Goal: Book appointment/travel/reservation

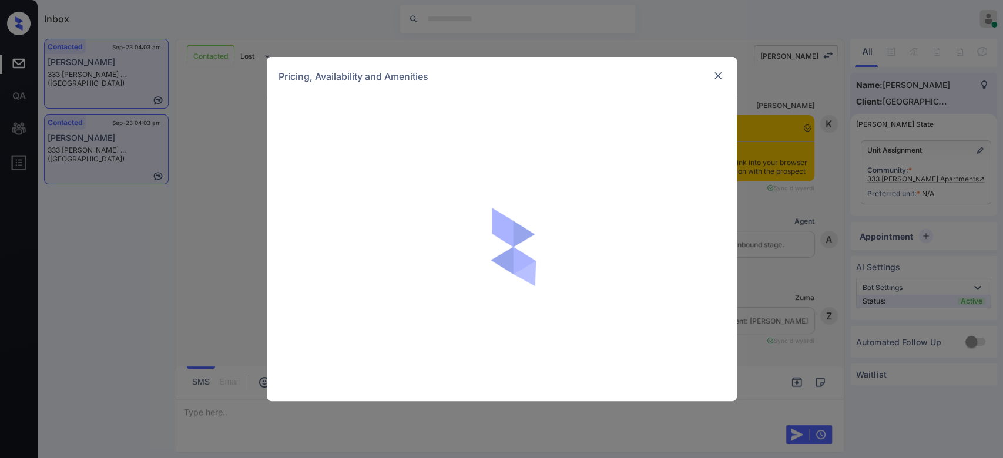
scroll to position [10723, 0]
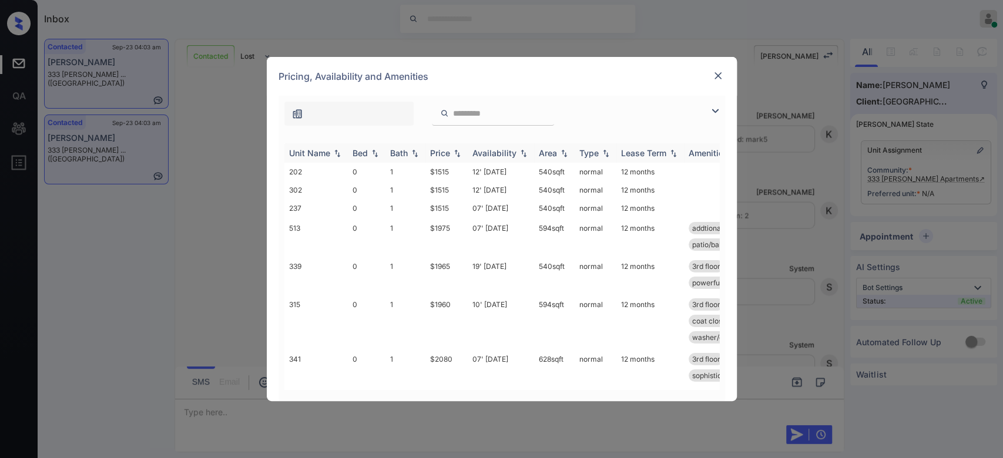
click at [442, 149] on div "Price" at bounding box center [440, 153] width 20 height 10
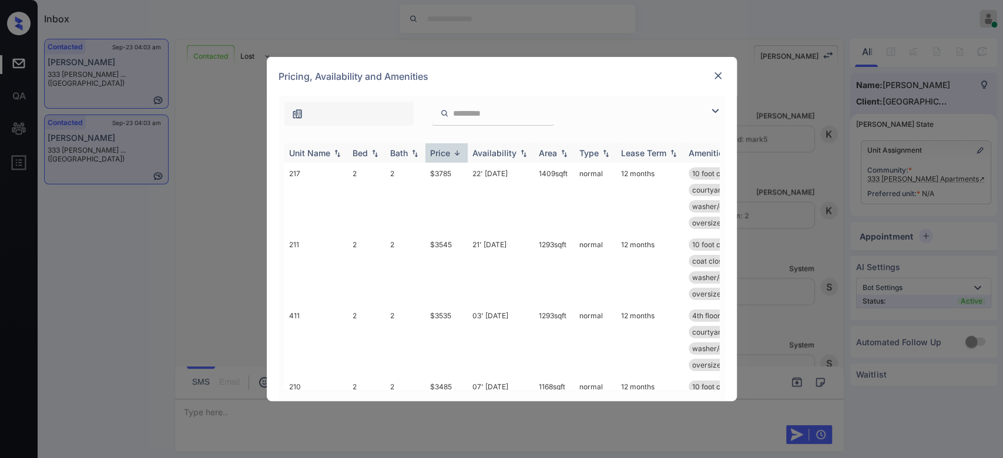
click at [442, 149] on div "Price" at bounding box center [440, 153] width 20 height 10
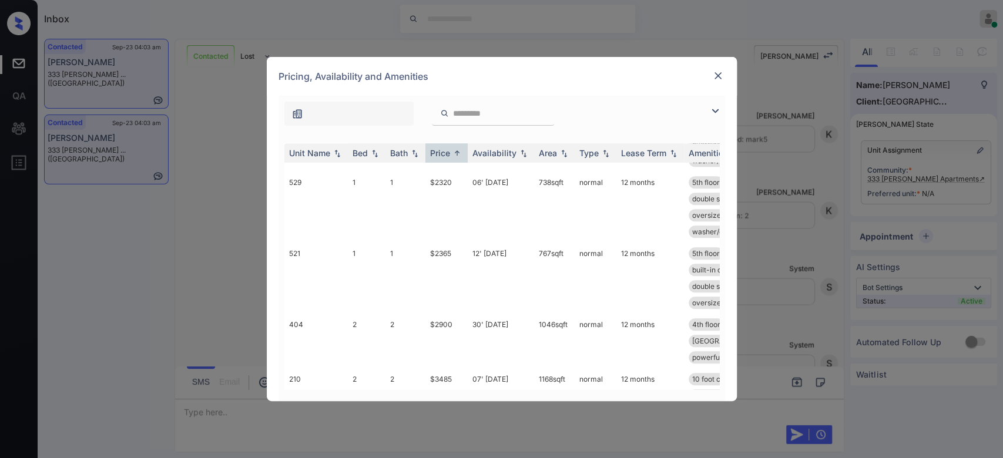
scroll to position [866, 0]
click at [437, 313] on td "$2900" at bounding box center [446, 340] width 42 height 55
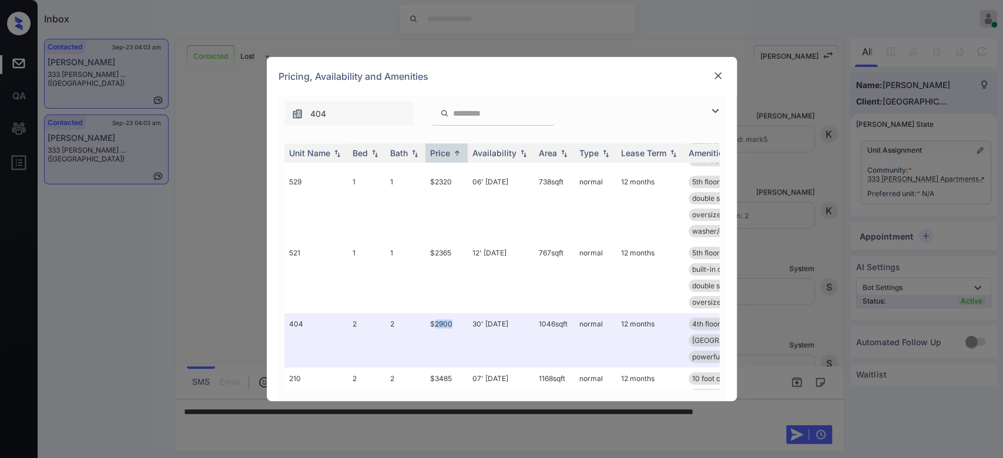
click at [722, 74] on img at bounding box center [718, 76] width 12 height 12
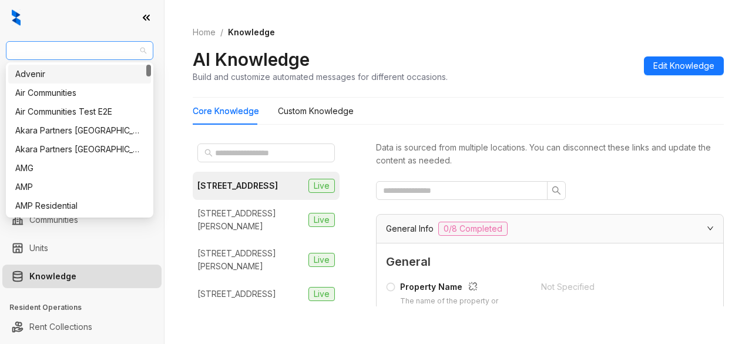
click at [93, 56] on span "RR Living" at bounding box center [79, 51] width 133 height 18
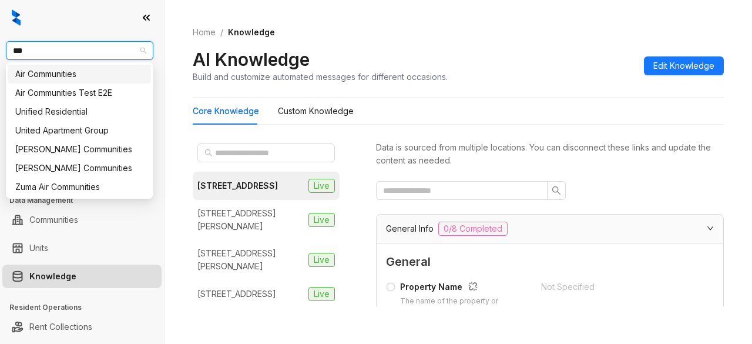
type input "****"
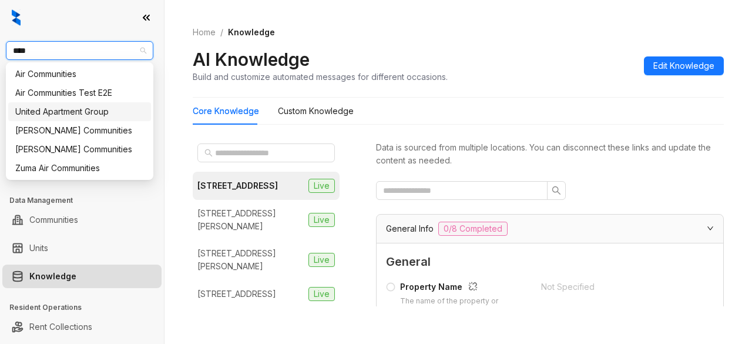
click at [67, 115] on div "United Apartment Group" at bounding box center [79, 111] width 129 height 13
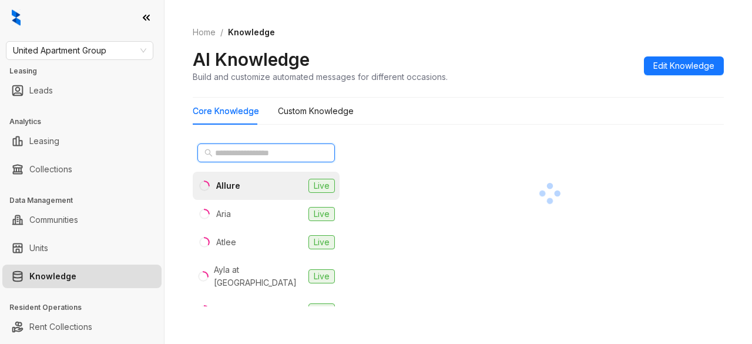
click at [234, 149] on input "text" at bounding box center [266, 152] width 103 height 13
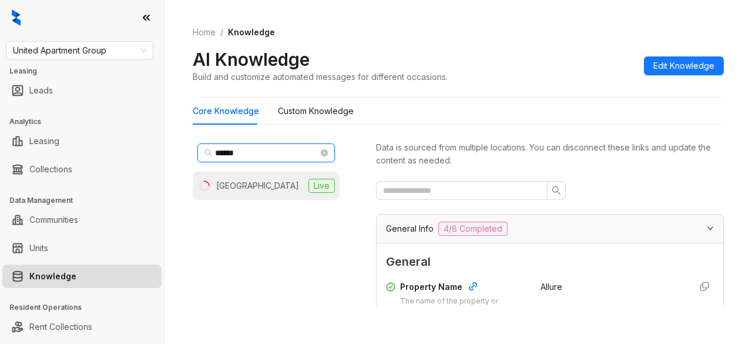
type input "******"
click at [253, 186] on div "Oak Meadow Villa" at bounding box center [257, 185] width 83 height 13
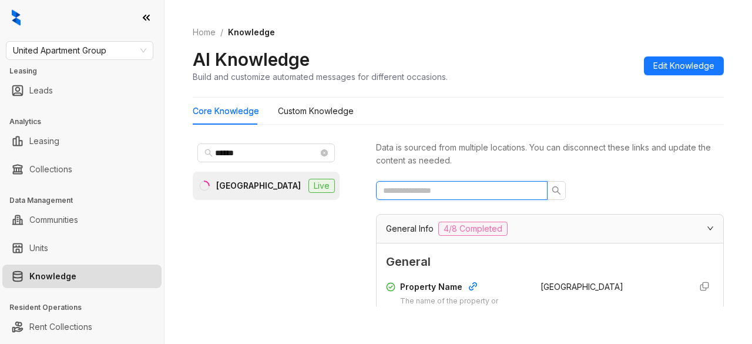
click at [436, 194] on input "text" at bounding box center [457, 190] width 148 height 13
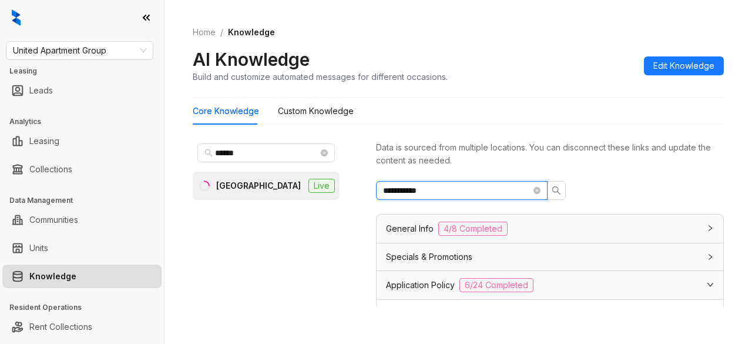
type input "**********"
click at [558, 190] on icon "search" at bounding box center [556, 190] width 8 height 8
click at [564, 191] on button "button" at bounding box center [556, 190] width 19 height 19
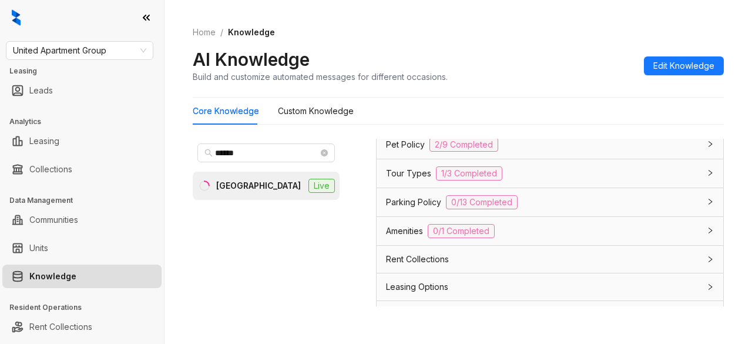
scroll to position [1226, 0]
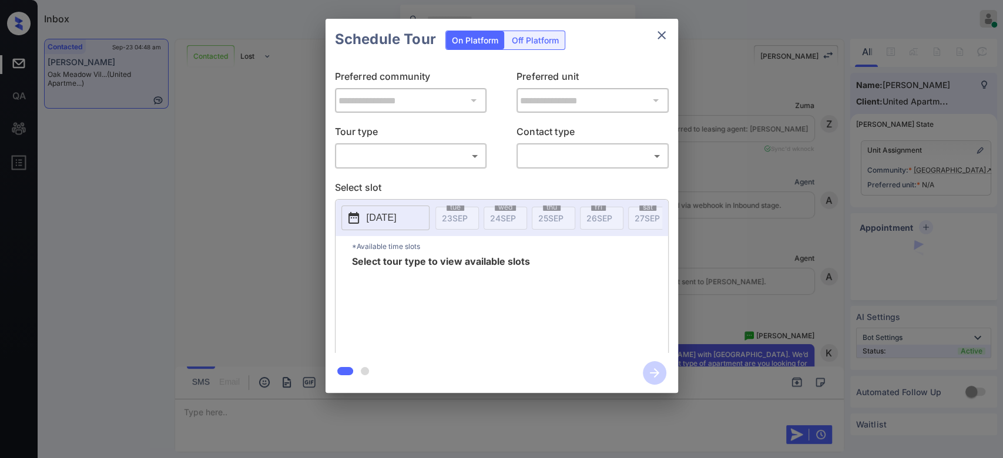
scroll to position [2031, 0]
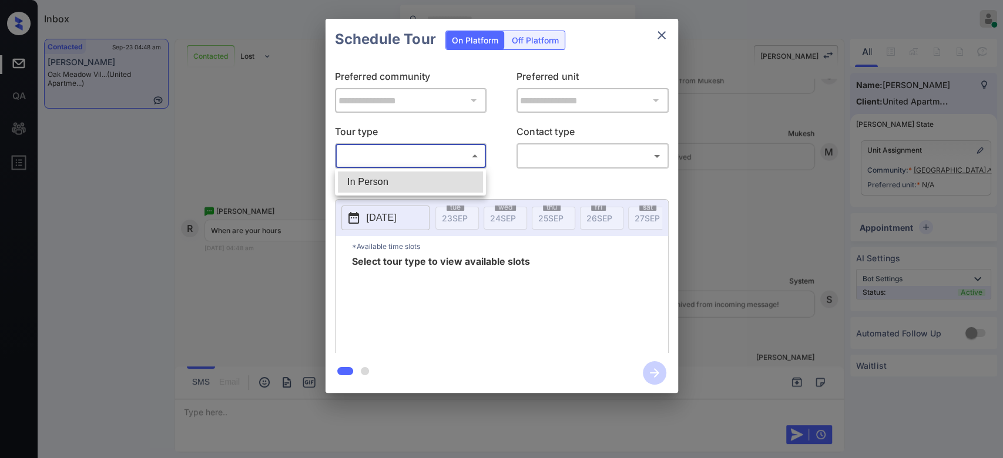
click at [469, 157] on body "Inbox Mukesh Online Set yourself offline Set yourself on break Profile Switch t…" at bounding box center [501, 229] width 1003 height 458
click at [402, 176] on li "In Person" at bounding box center [410, 182] width 145 height 21
type input "********"
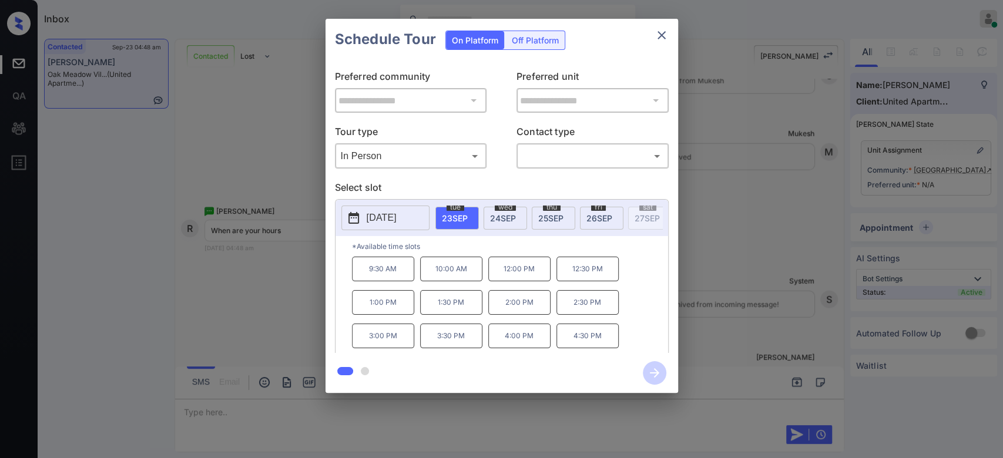
click at [502, 216] on span "24 SEP" at bounding box center [503, 218] width 26 height 10
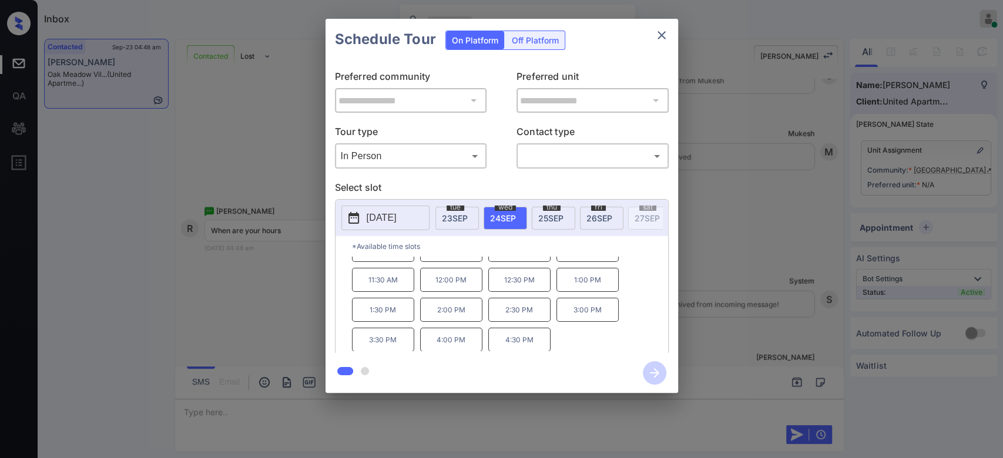
scroll to position [0, 0]
click at [653, 46] on div "Schedule Tour On Platform Off Platform" at bounding box center [501, 39] width 353 height 41
click at [658, 39] on icon "close" at bounding box center [661, 35] width 8 height 8
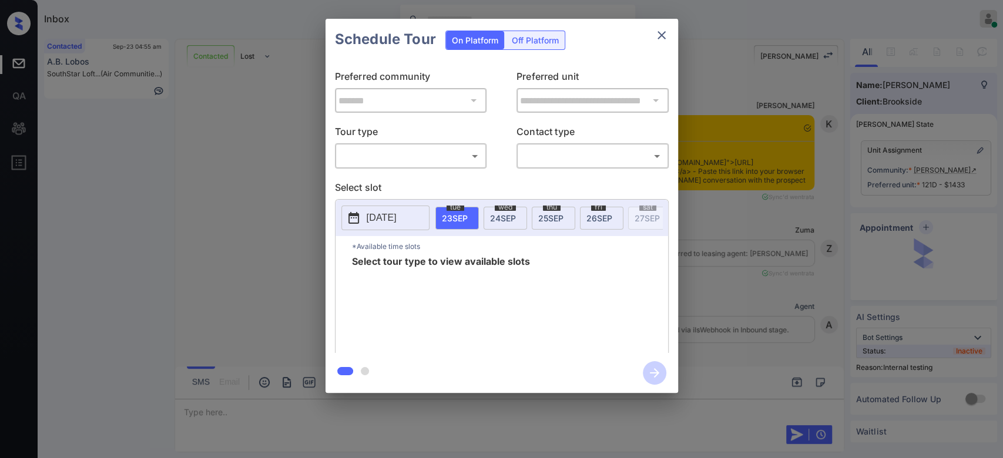
scroll to position [3343, 0]
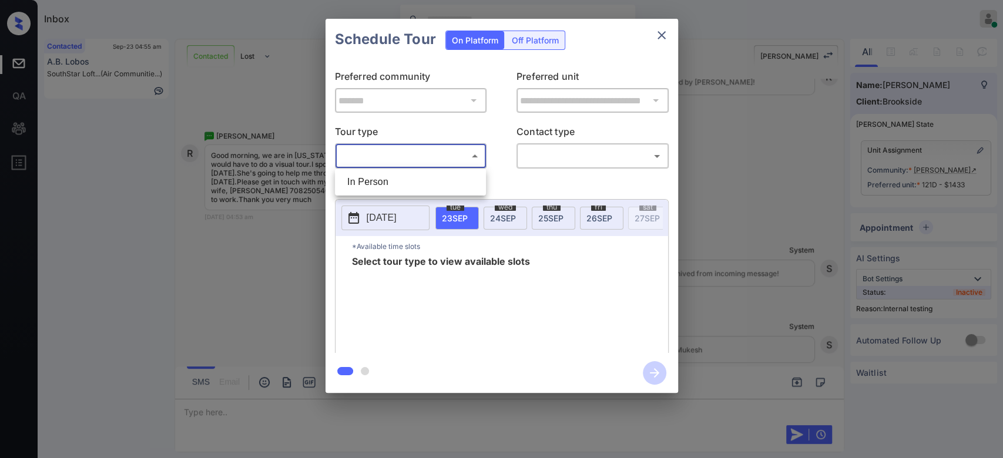
click at [439, 157] on body "Inbox Mukesh Online Set yourself offline Set yourself on break Profile Switch t…" at bounding box center [501, 229] width 1003 height 458
click at [664, 35] on div at bounding box center [501, 229] width 1003 height 458
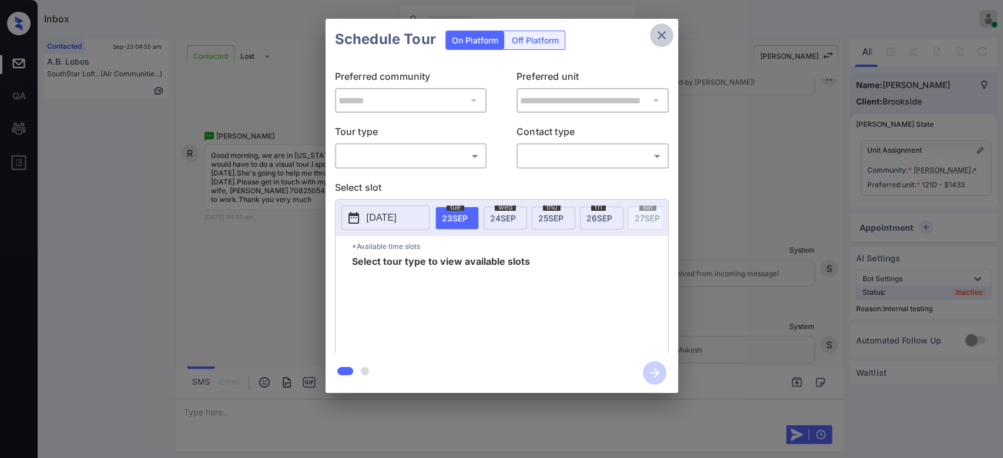
click at [664, 35] on icon "close" at bounding box center [662, 35] width 14 height 14
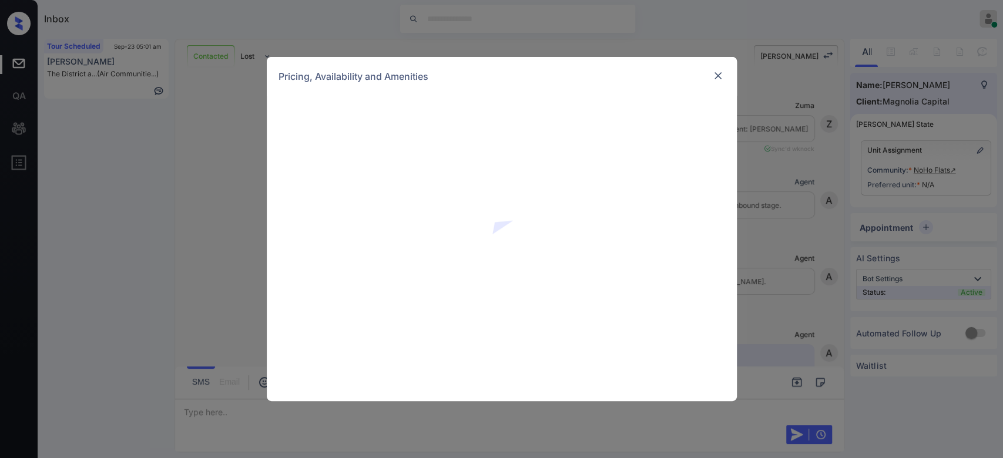
scroll to position [1350, 0]
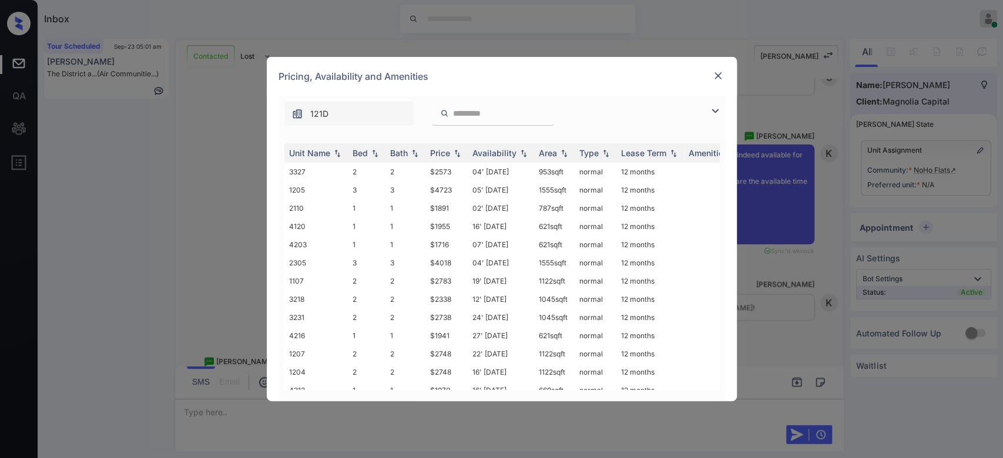
click at [467, 115] on input "search" at bounding box center [500, 114] width 96 height 10
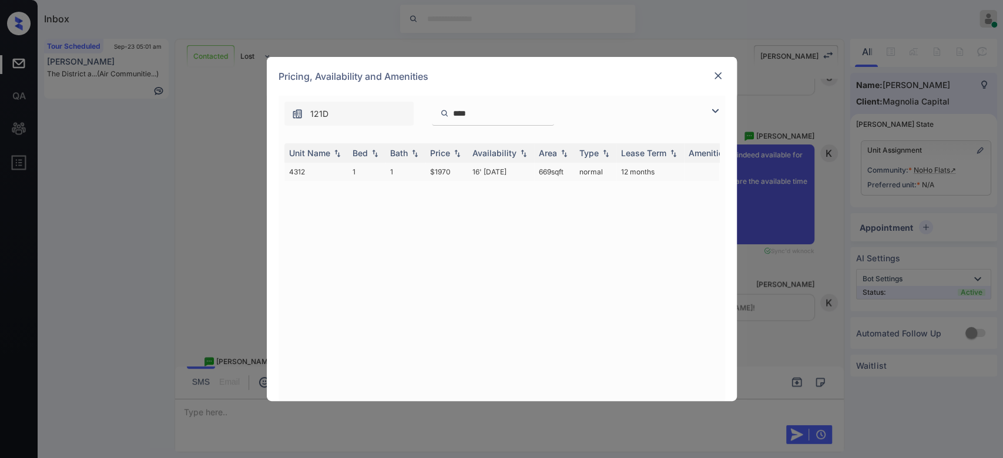
type input "****"
click at [447, 172] on td "$1970" at bounding box center [446, 172] width 42 height 18
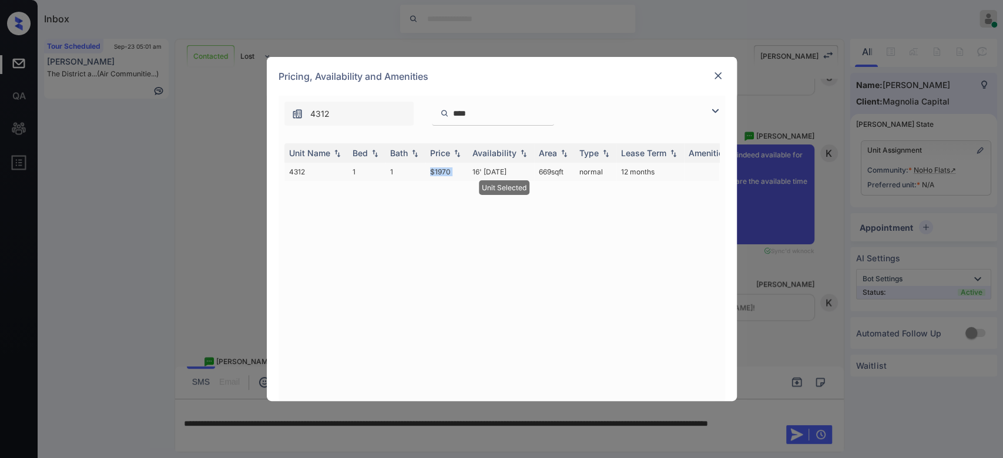
click at [447, 172] on td "$1970" at bounding box center [446, 172] width 42 height 18
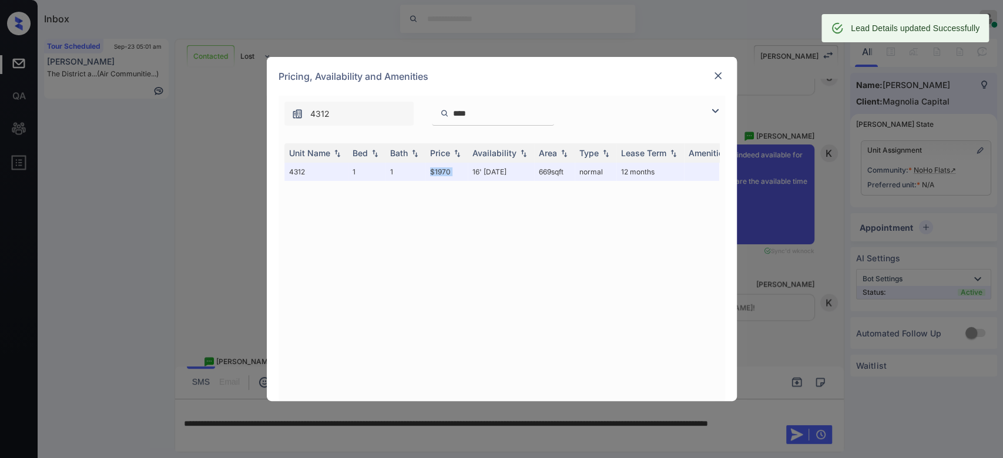
click at [718, 74] on img at bounding box center [718, 76] width 12 height 12
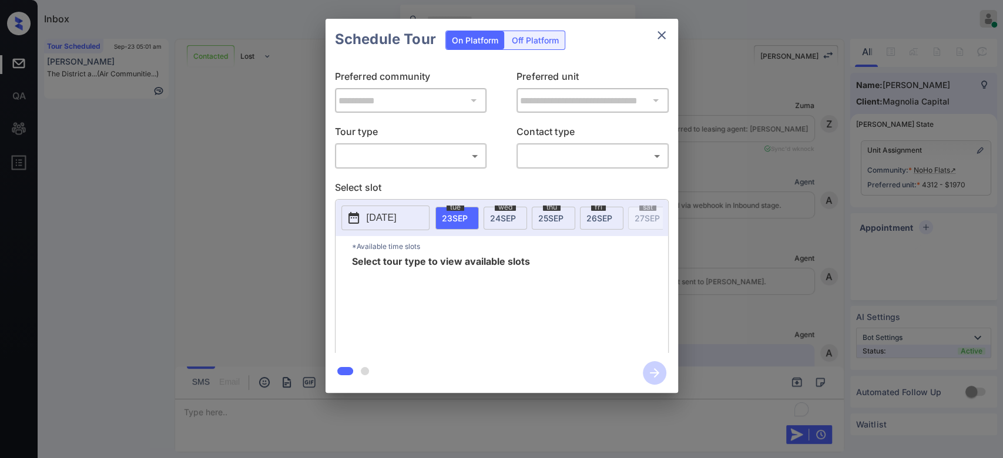
scroll to position [1852, 0]
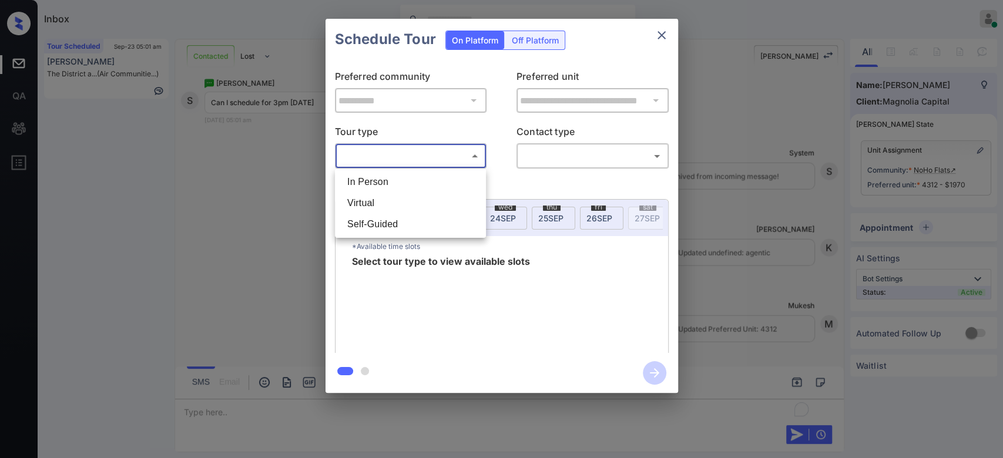
click at [400, 160] on body "Inbox Mukesh Online Set yourself offline Set yourself on break Profile Switch t…" at bounding box center [501, 229] width 1003 height 458
click at [656, 38] on div at bounding box center [501, 229] width 1003 height 458
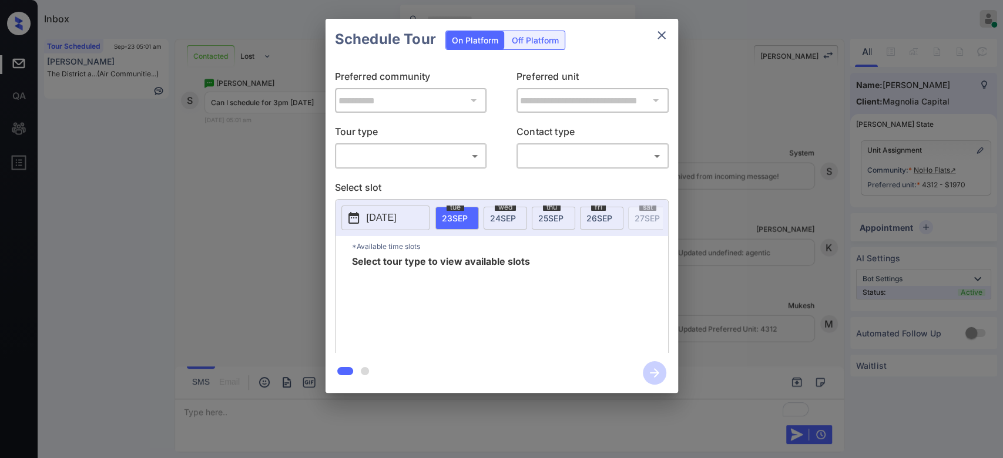
click at [656, 38] on div at bounding box center [501, 229] width 1003 height 458
click at [656, 38] on icon "close" at bounding box center [662, 35] width 14 height 14
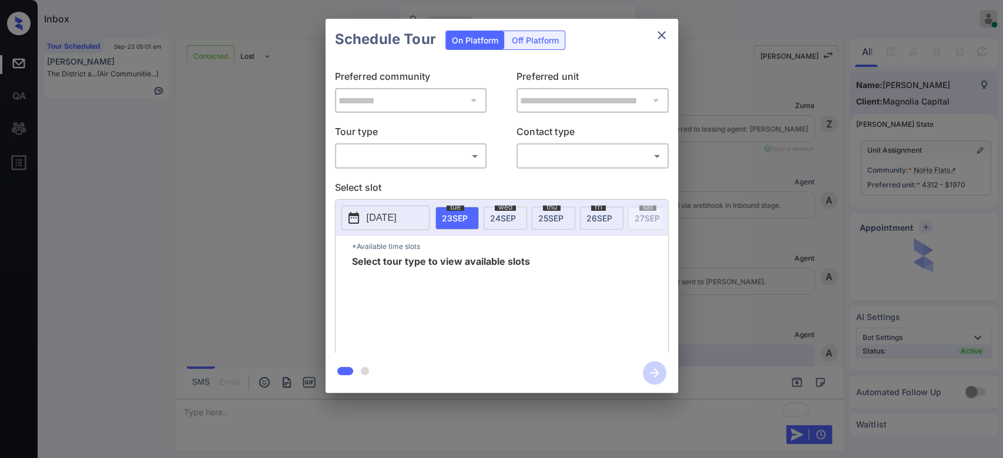
scroll to position [1852, 0]
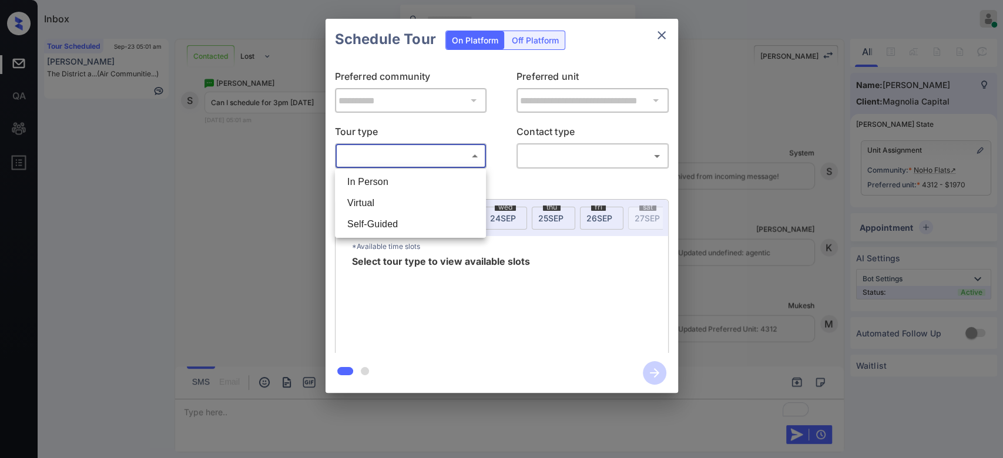
drag, startPoint x: 410, startPoint y: 165, endPoint x: 377, endPoint y: 200, distance: 48.6
click at [377, 200] on body "Inbox Mukesh Online Set yourself offline Set yourself on break Profile Switch t…" at bounding box center [501, 229] width 1003 height 458
click at [377, 200] on li "Virtual" at bounding box center [410, 203] width 145 height 21
type input "*******"
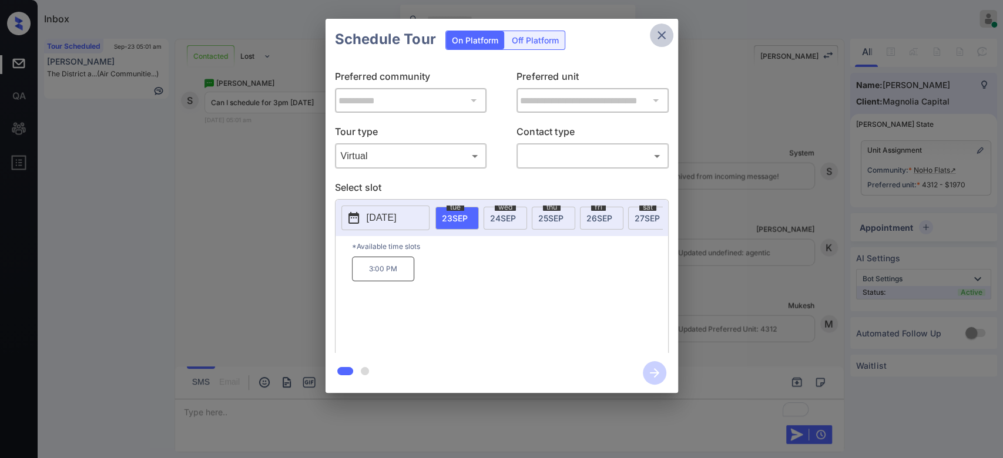
click at [657, 40] on icon "close" at bounding box center [662, 35] width 14 height 14
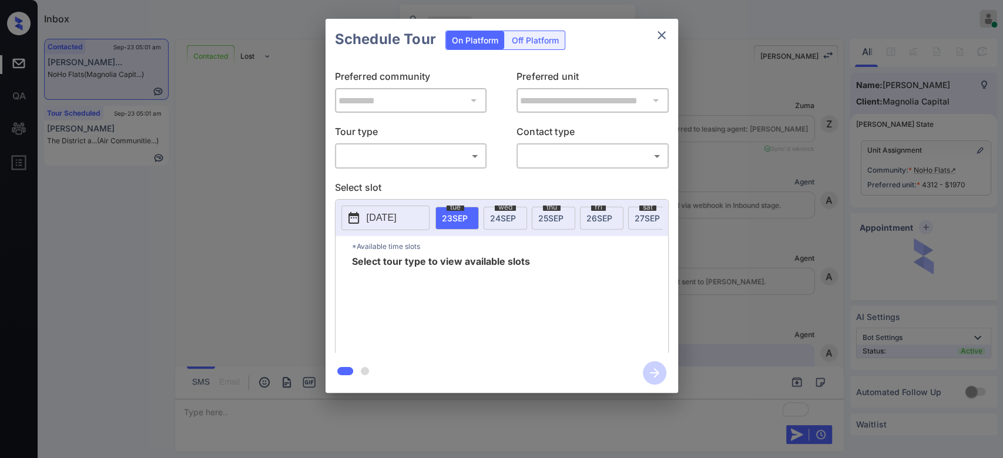
scroll to position [1992, 0]
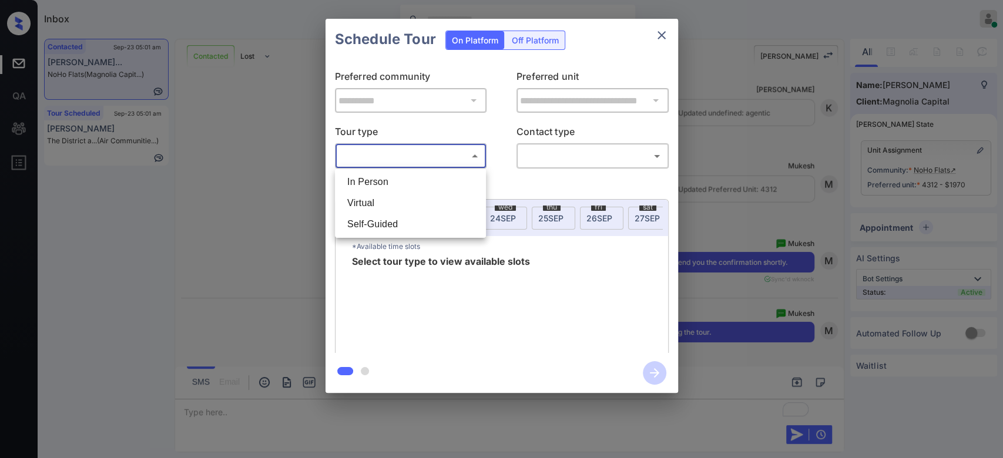
click at [469, 163] on body "Inbox Mukesh Online Set yourself offline Set yourself on break Profile Switch t…" at bounding box center [501, 229] width 1003 height 458
click at [376, 197] on li "Virtual" at bounding box center [410, 203] width 145 height 21
type input "*******"
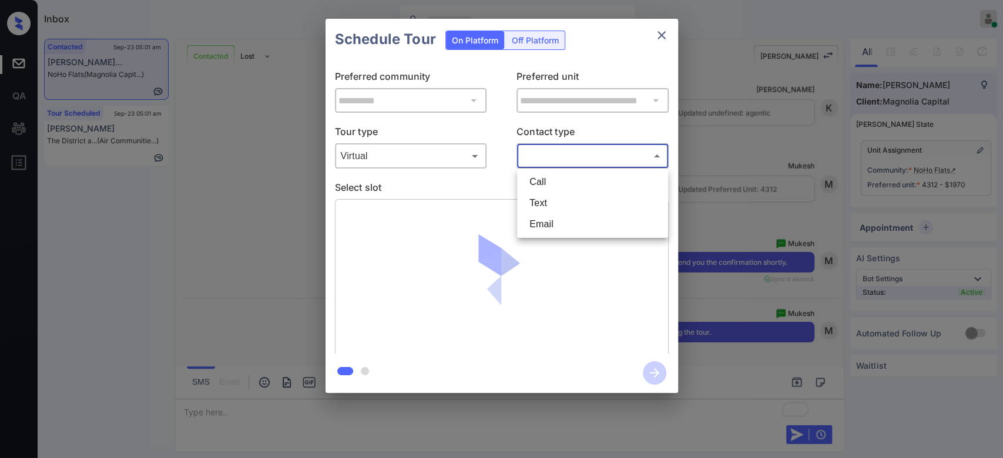
drag, startPoint x: 600, startPoint y: 153, endPoint x: 551, endPoint y: 204, distance: 71.1
click at [551, 204] on body "Inbox Mukesh Online Set yourself offline Set yourself on break Profile Switch t…" at bounding box center [501, 229] width 1003 height 458
click at [551, 204] on li "Text" at bounding box center [592, 203] width 145 height 21
type input "****"
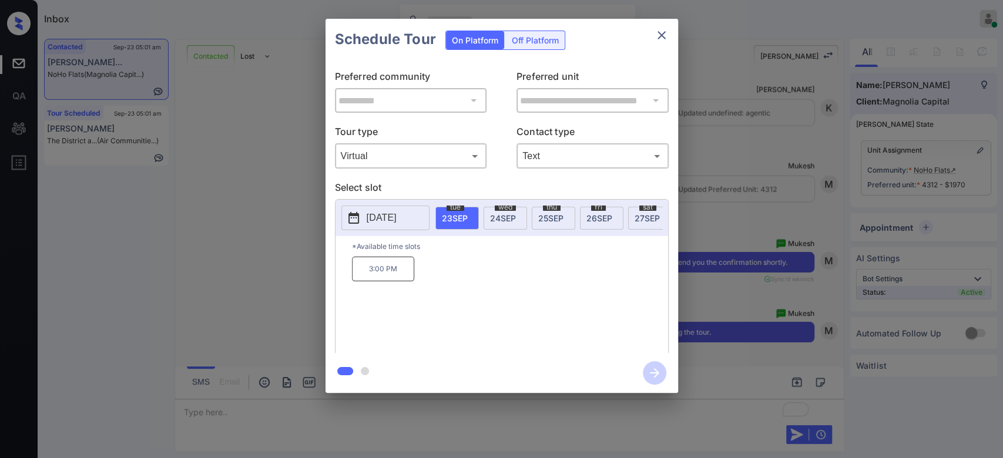
click at [385, 277] on p "3:00 PM" at bounding box center [383, 269] width 62 height 25
click at [648, 374] on icon "button" at bounding box center [655, 373] width 24 height 24
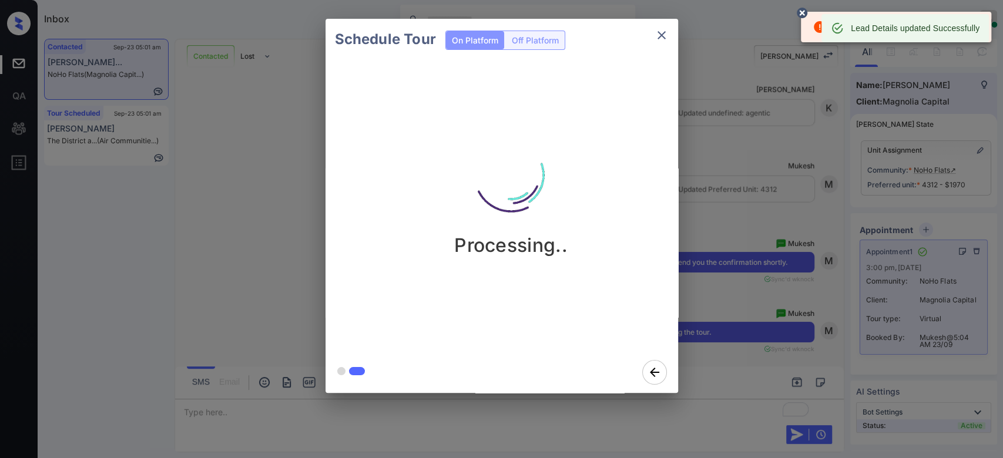
click at [803, 6] on icon at bounding box center [802, 13] width 14 height 14
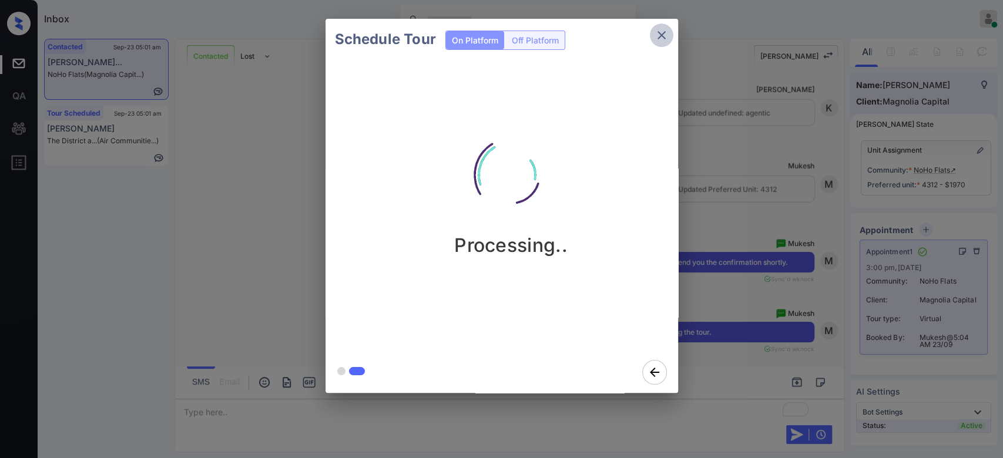
click at [656, 33] on icon "close" at bounding box center [662, 35] width 14 height 14
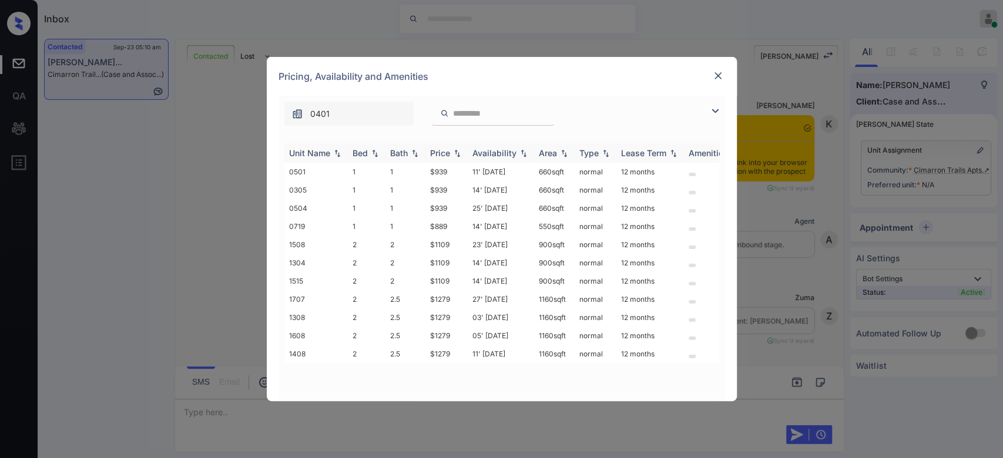
click at [448, 153] on div "Price" at bounding box center [440, 153] width 20 height 10
drag, startPoint x: 452, startPoint y: 244, endPoint x: 419, endPoint y: 246, distance: 33.5
click at [419, 246] on tr "1508 2 2 $1109 23' [DATE] 900 sqft normal 12 months" at bounding box center [591, 245] width 614 height 18
copy tr "$1109"
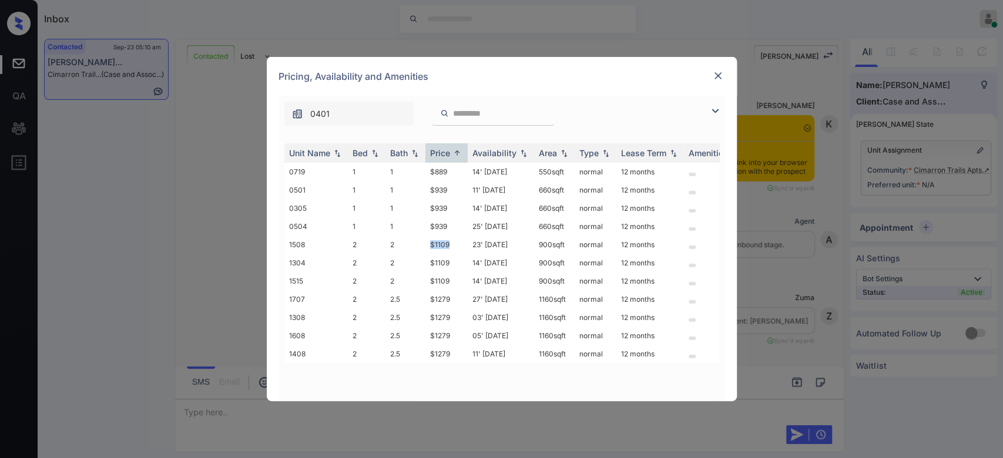
click at [715, 73] on img at bounding box center [718, 76] width 12 height 12
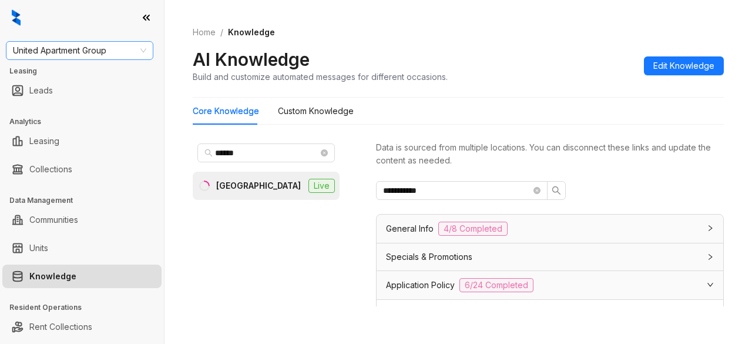
scroll to position [1226, 0]
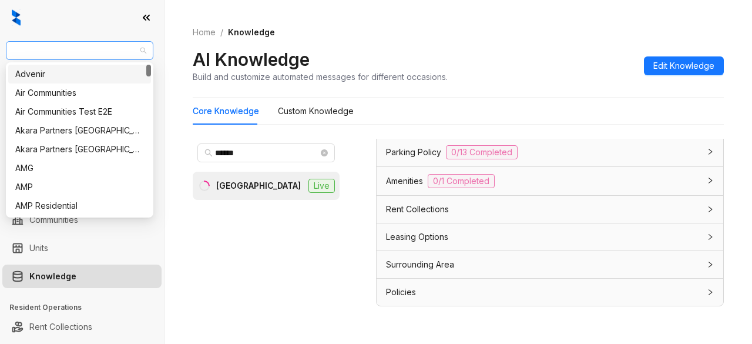
click at [111, 51] on span "United Apartment Group" at bounding box center [79, 51] width 133 height 18
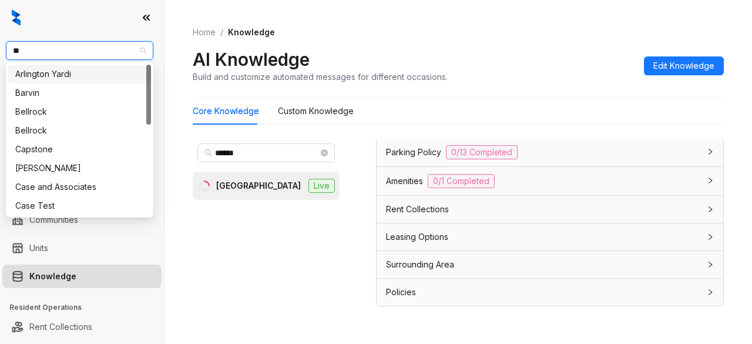
type input "***"
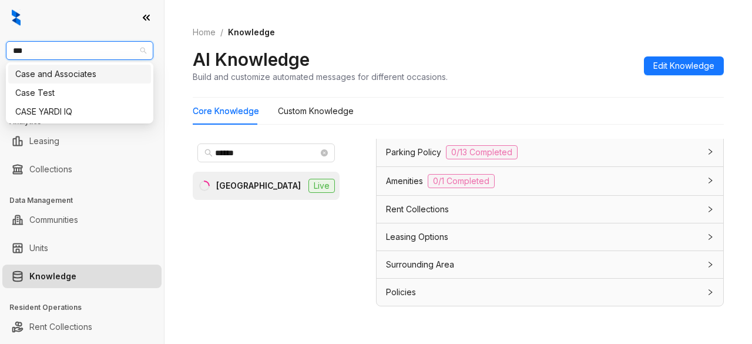
click at [105, 71] on div "Case and Associates" at bounding box center [79, 74] width 129 height 13
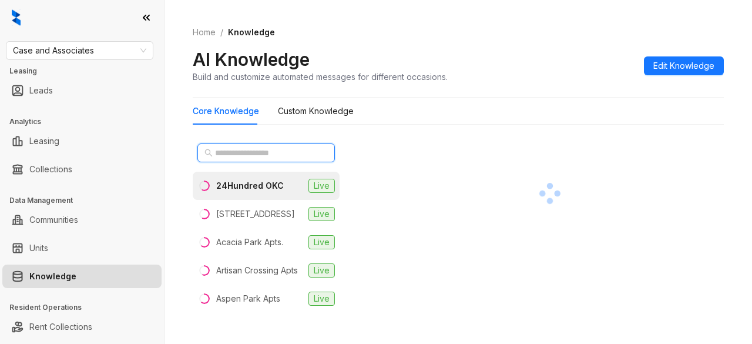
click at [242, 153] on input "text" at bounding box center [266, 152] width 103 height 13
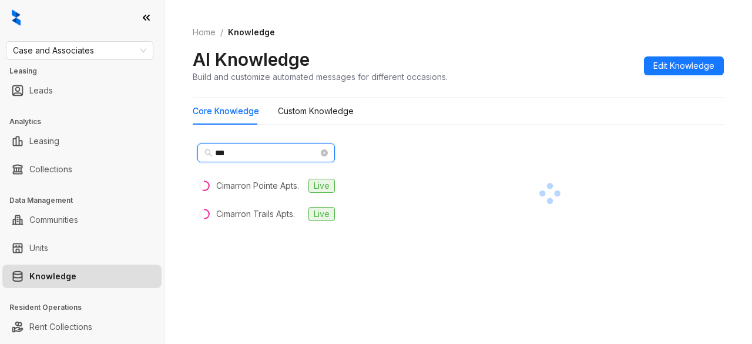
type input "***"
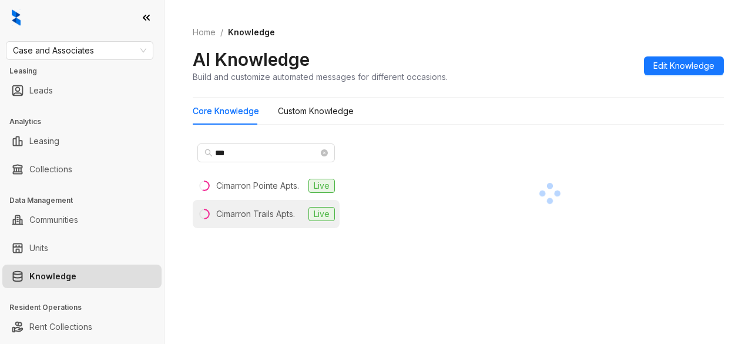
click at [242, 213] on div "Cimarron Trails Apts." at bounding box center [255, 213] width 79 height 13
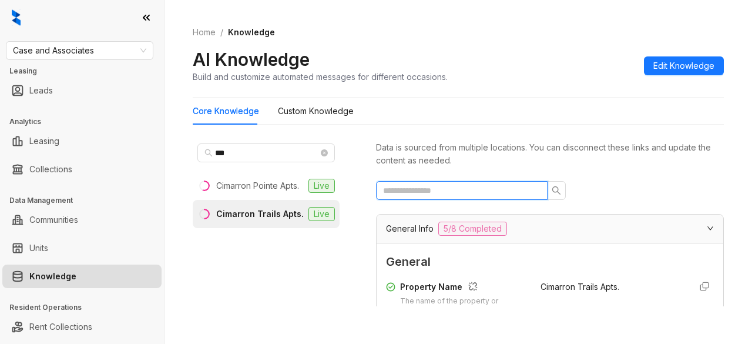
click at [471, 184] on input "text" at bounding box center [457, 190] width 148 height 13
type input "*"
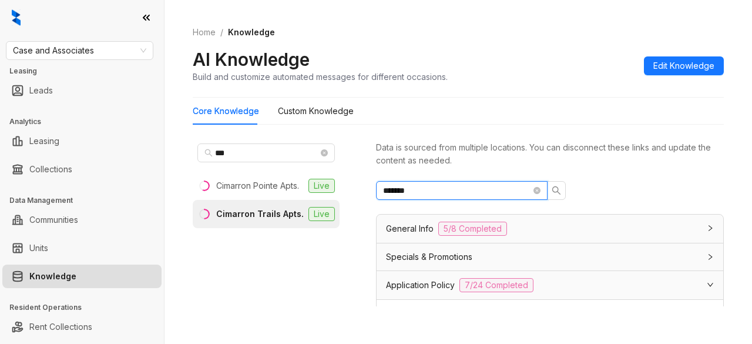
type input "*******"
click at [553, 186] on icon "search" at bounding box center [556, 190] width 9 height 9
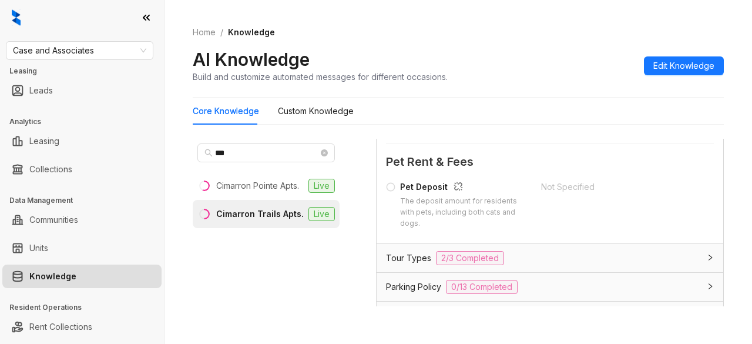
scroll to position [645, 0]
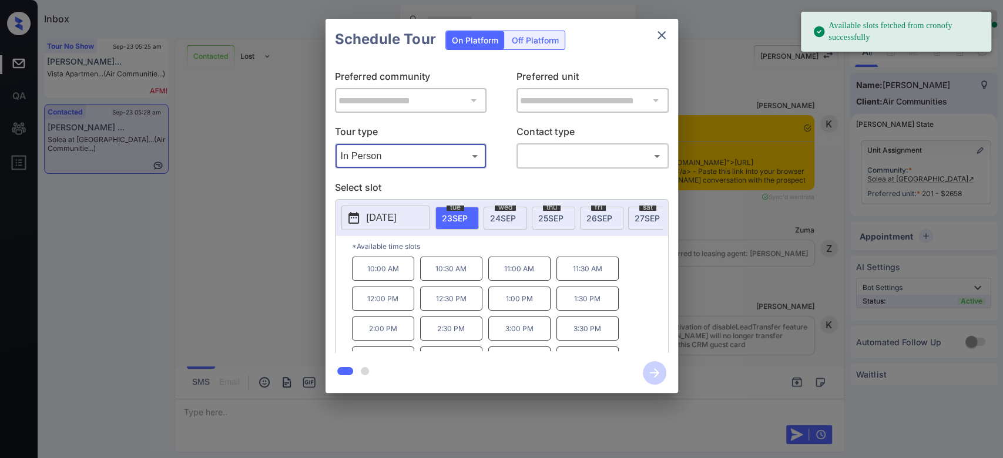
scroll to position [1058, 0]
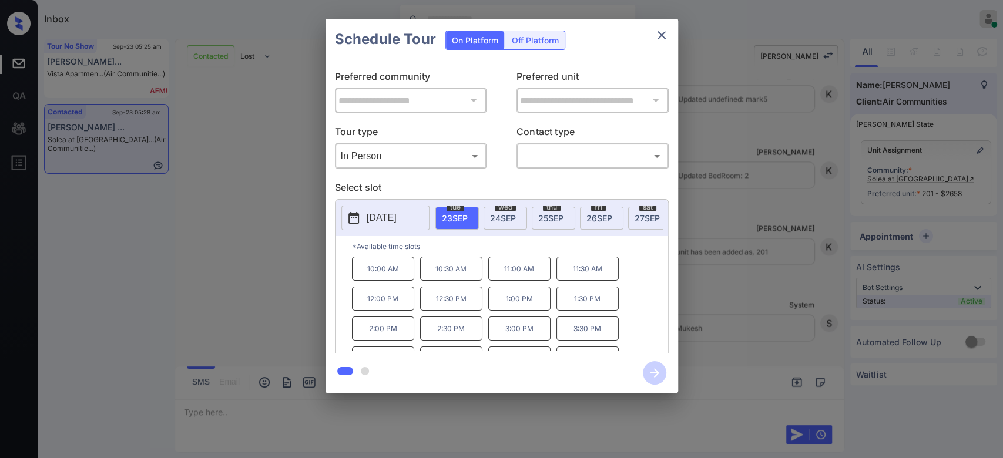
click at [506, 217] on span "[DATE]" at bounding box center [503, 218] width 26 height 10
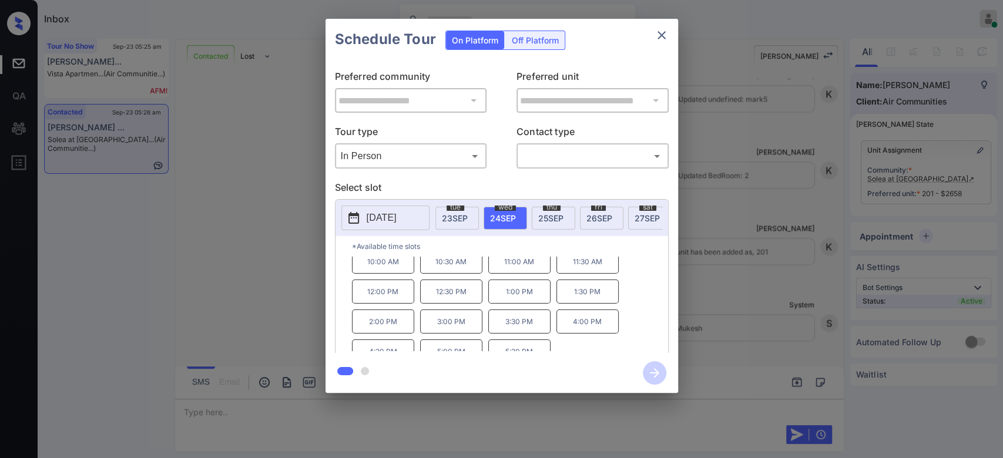
scroll to position [19, 0]
click at [655, 39] on icon "close" at bounding box center [662, 35] width 14 height 14
